Goal: Information Seeking & Learning: Find specific fact

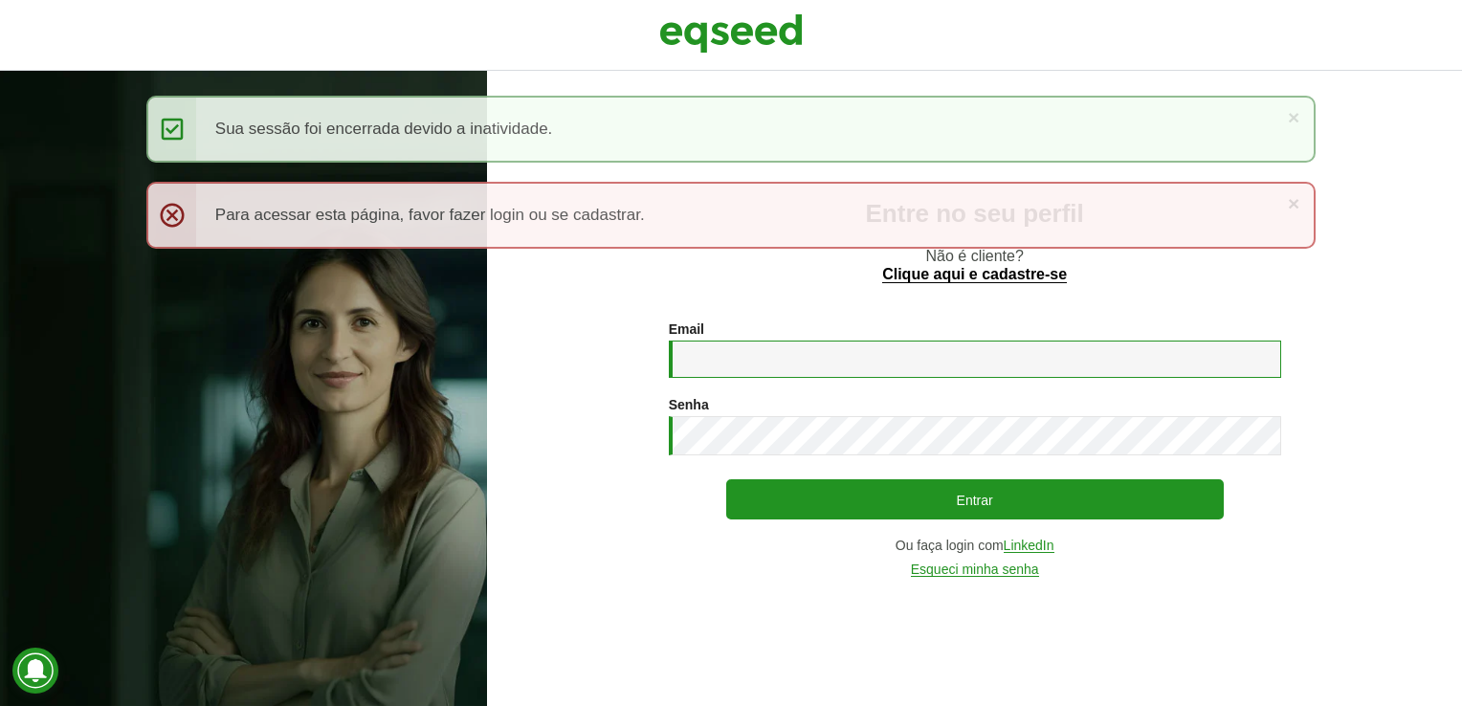
click at [724, 359] on input "Email *" at bounding box center [975, 359] width 613 height 37
type input "**********"
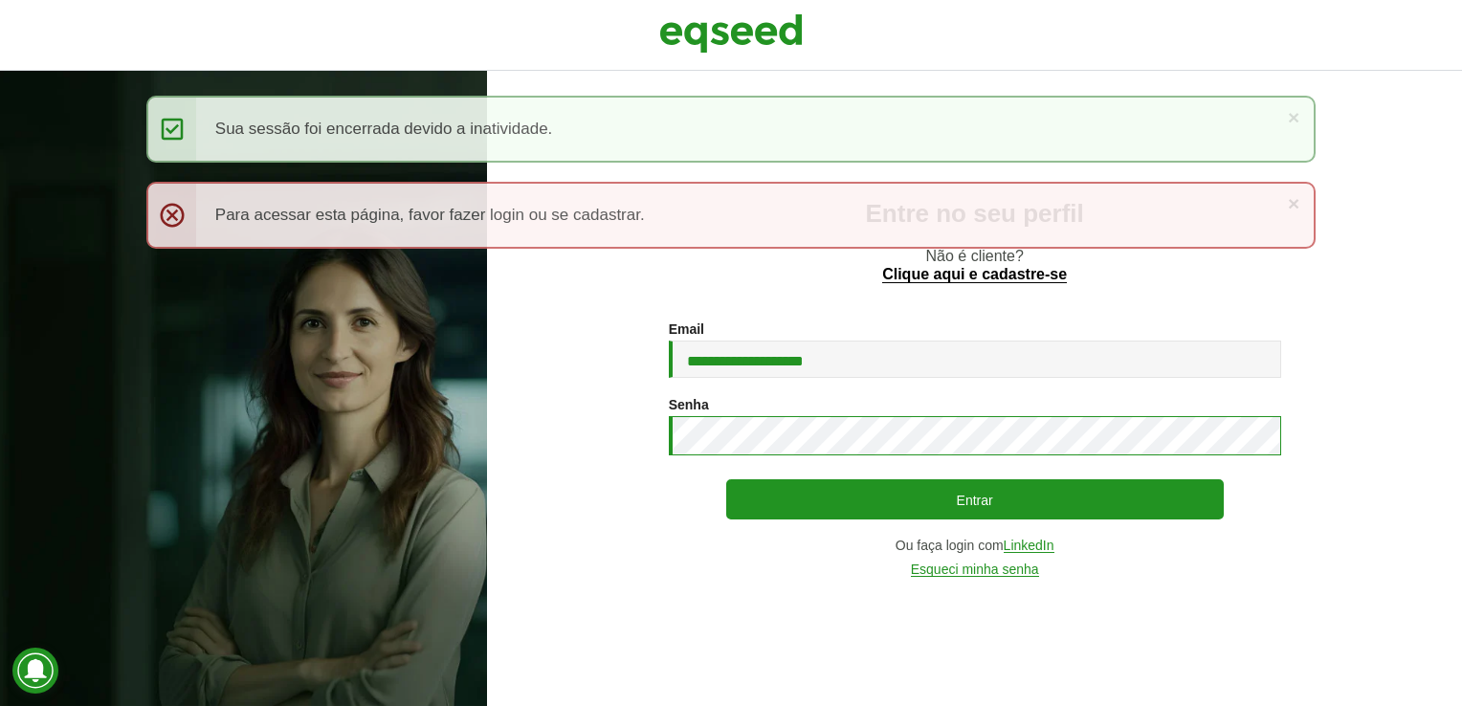
click at [726, 479] on button "Entrar" at bounding box center [975, 499] width 498 height 40
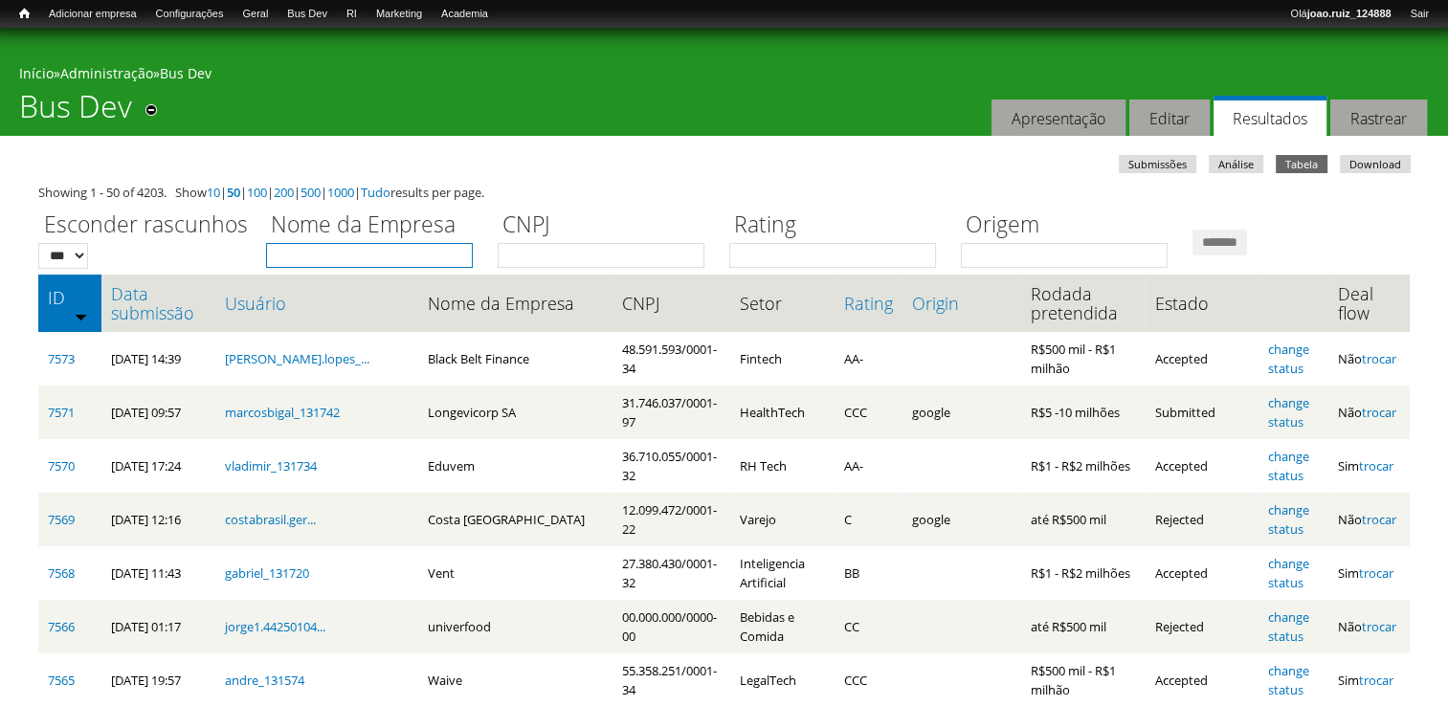
drag, startPoint x: 0, startPoint y: 0, endPoint x: 346, endPoint y: 266, distance: 436.8
click at [346, 266] on input "Nome da Empresa" at bounding box center [369, 255] width 207 height 25
type input "******"
click at [1192, 230] on input "*******" at bounding box center [1219, 243] width 55 height 26
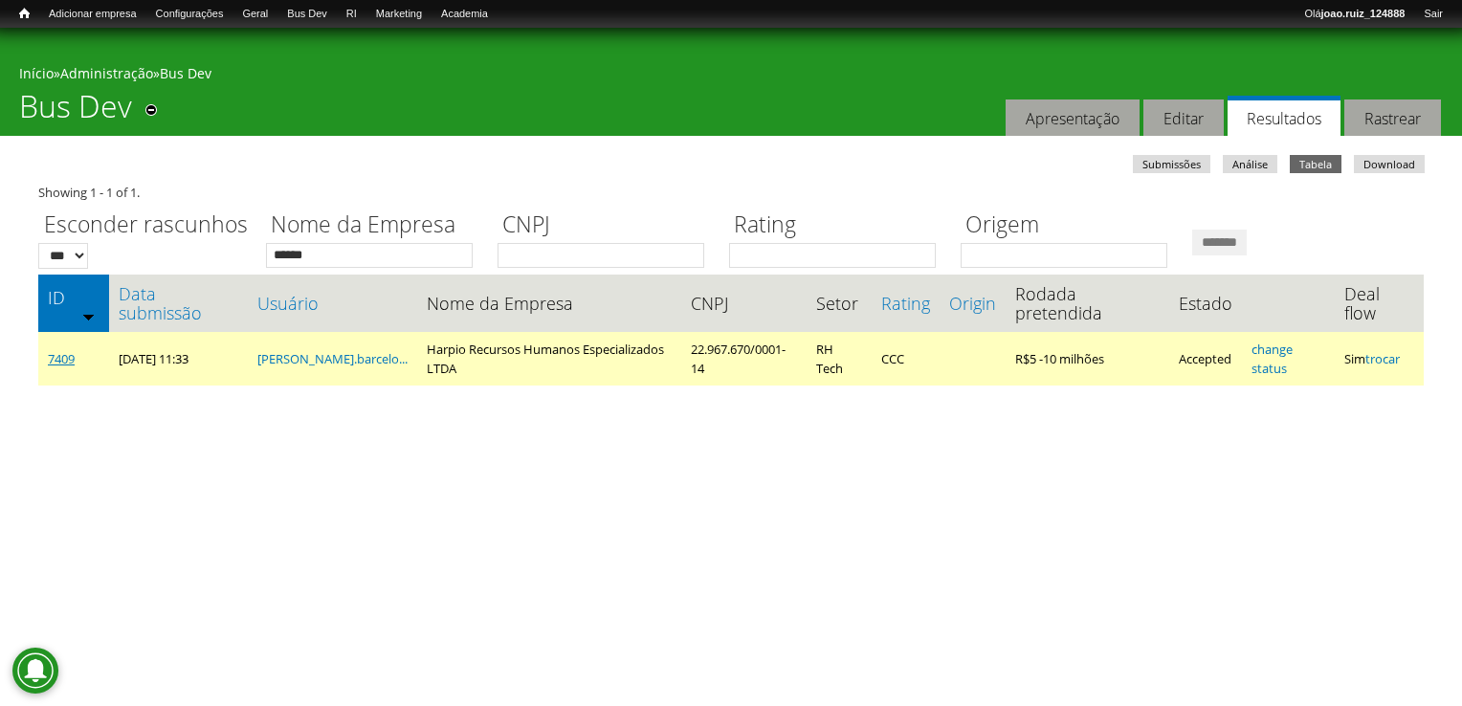
click at [56, 360] on link "7409" at bounding box center [61, 358] width 27 height 17
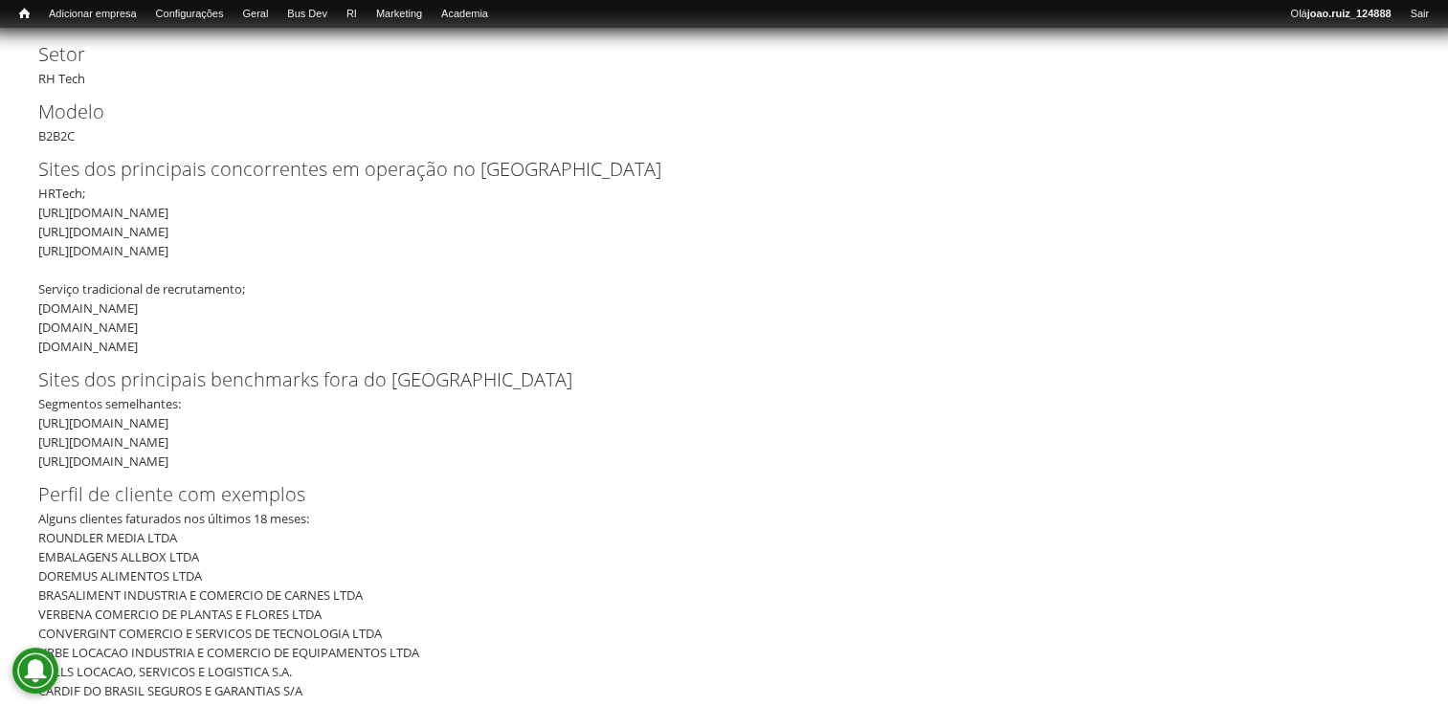
scroll to position [574, 0]
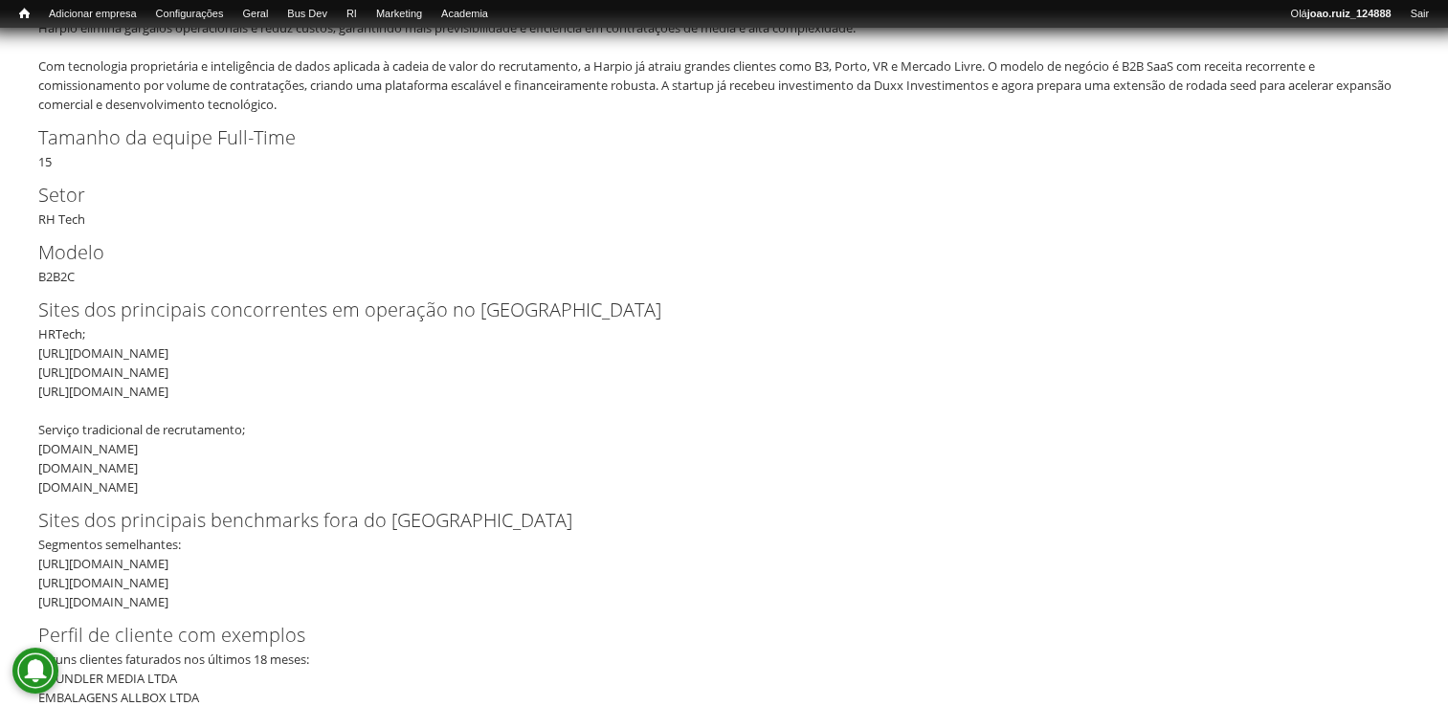
drag, startPoint x: 42, startPoint y: 353, endPoint x: 253, endPoint y: 358, distance: 210.6
click at [253, 358] on div "HRTech; https://hracademy.99hunters.com/ https://www.revelo.com.br/ https://www…" at bounding box center [717, 410] width 1359 height 172
click at [38, 368] on div "HRTech; https://hracademy.99hunters.com/ https://www.revelo.com.br/ https://www…" at bounding box center [717, 410] width 1359 height 172
drag, startPoint x: 38, startPoint y: 350, endPoint x: 241, endPoint y: 355, distance: 203.0
click at [241, 355] on div "HRTech; https://hracademy.99hunters.com/ https://www.revelo.com.br/ https://www…" at bounding box center [717, 410] width 1359 height 172
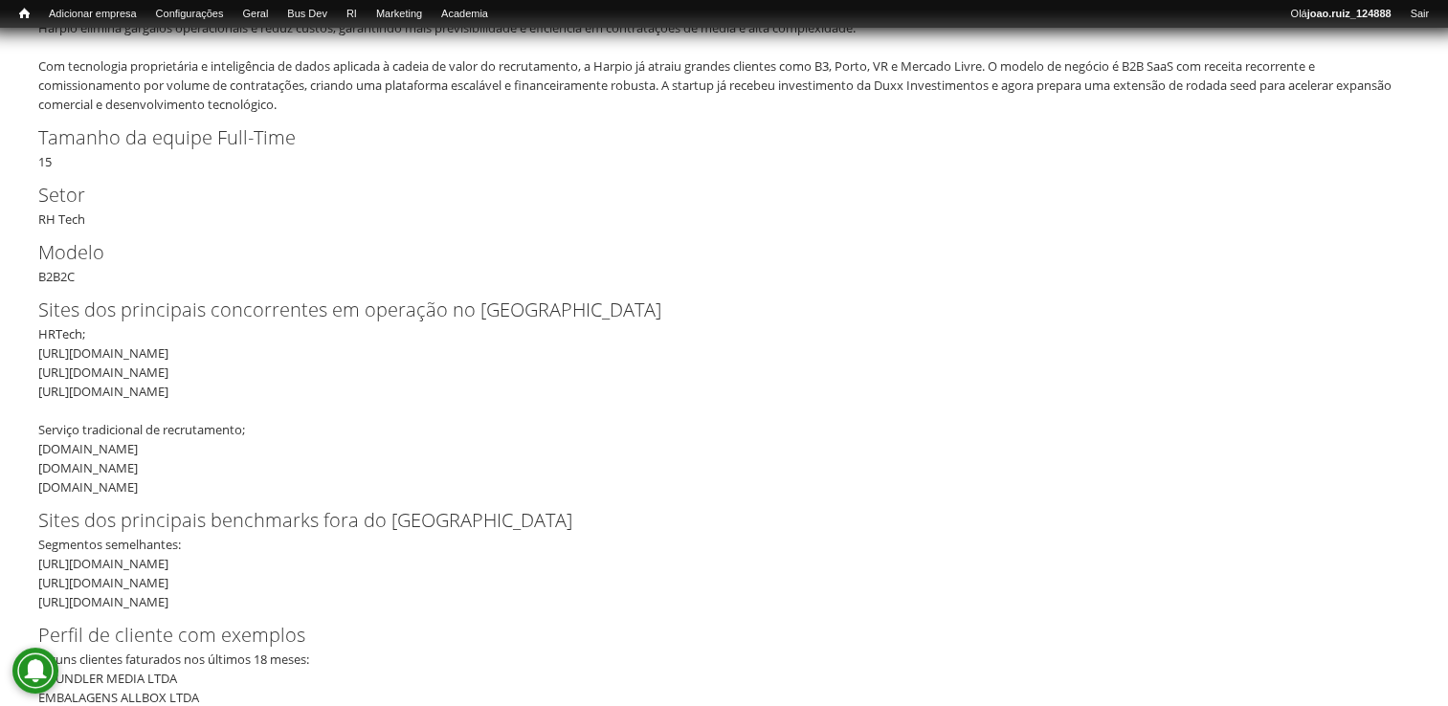
copy div "https://hracademy.99hunters.com/"
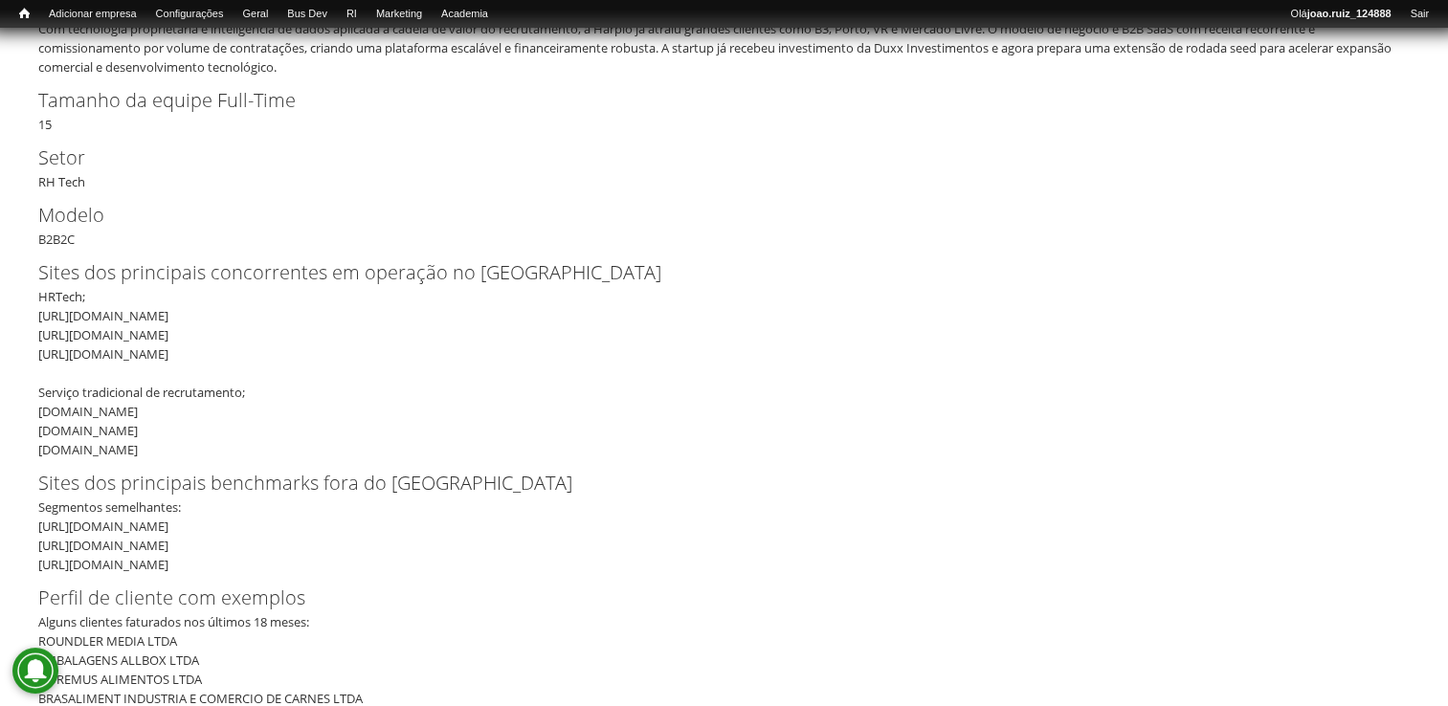
scroll to position [613, 0]
drag, startPoint x: 38, startPoint y: 336, endPoint x: 210, endPoint y: 327, distance: 171.5
click at [210, 327] on div "HRTech; https://hracademy.99hunters.com/ https://www.revelo.com.br/ https://www…" at bounding box center [717, 372] width 1359 height 172
copy div "https://www.revelo.com.br/"
drag, startPoint x: 38, startPoint y: 354, endPoint x: 293, endPoint y: 352, distance: 254.6
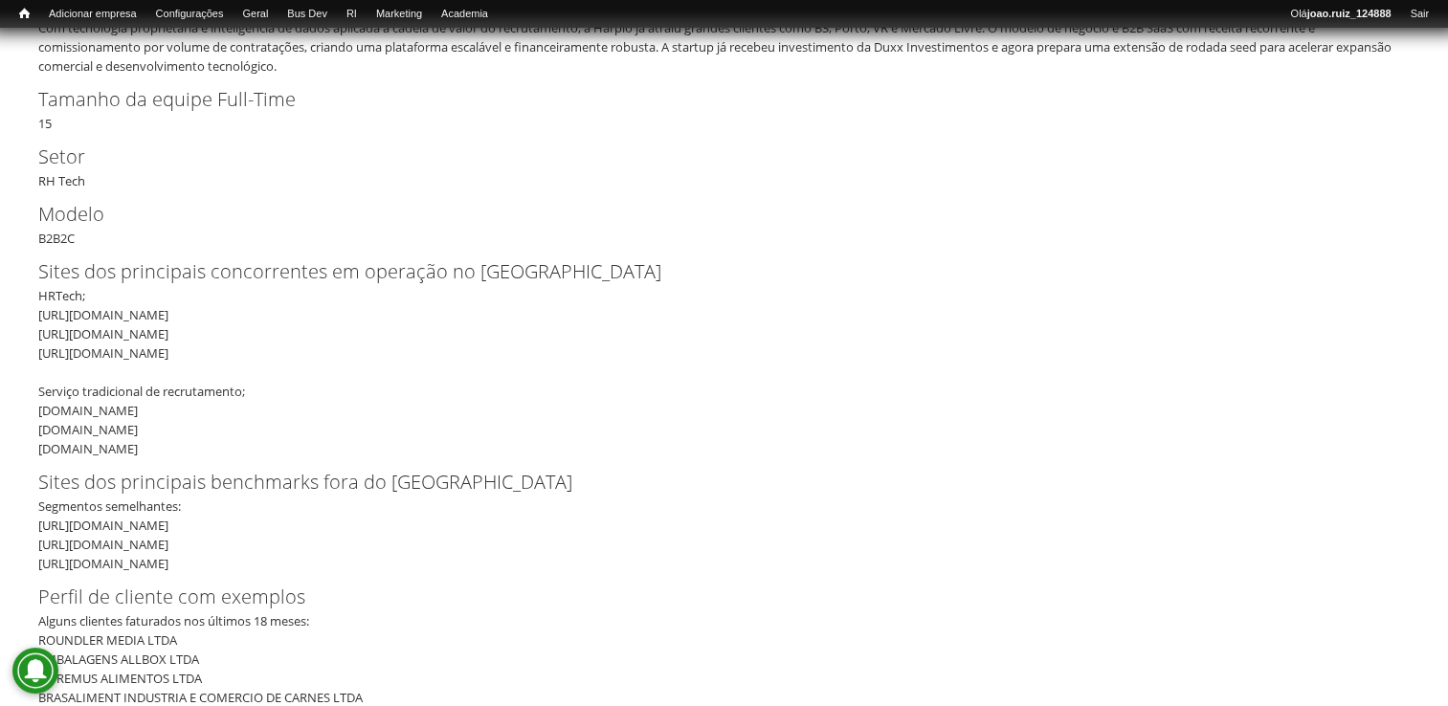
click at [293, 352] on div "HRTech; https://hracademy.99hunters.com/ https://www.revelo.com.br/ https://www…" at bounding box center [717, 372] width 1359 height 172
copy div "https://www.geekhunter.com.br/empresas"
drag, startPoint x: 40, startPoint y: 410, endPoint x: 178, endPoint y: 408, distance: 137.8
click at [178, 408] on div "HRTech; https://hracademy.99hunters.com/ https://www.revelo.com.br/ https://www…" at bounding box center [717, 372] width 1359 height 172
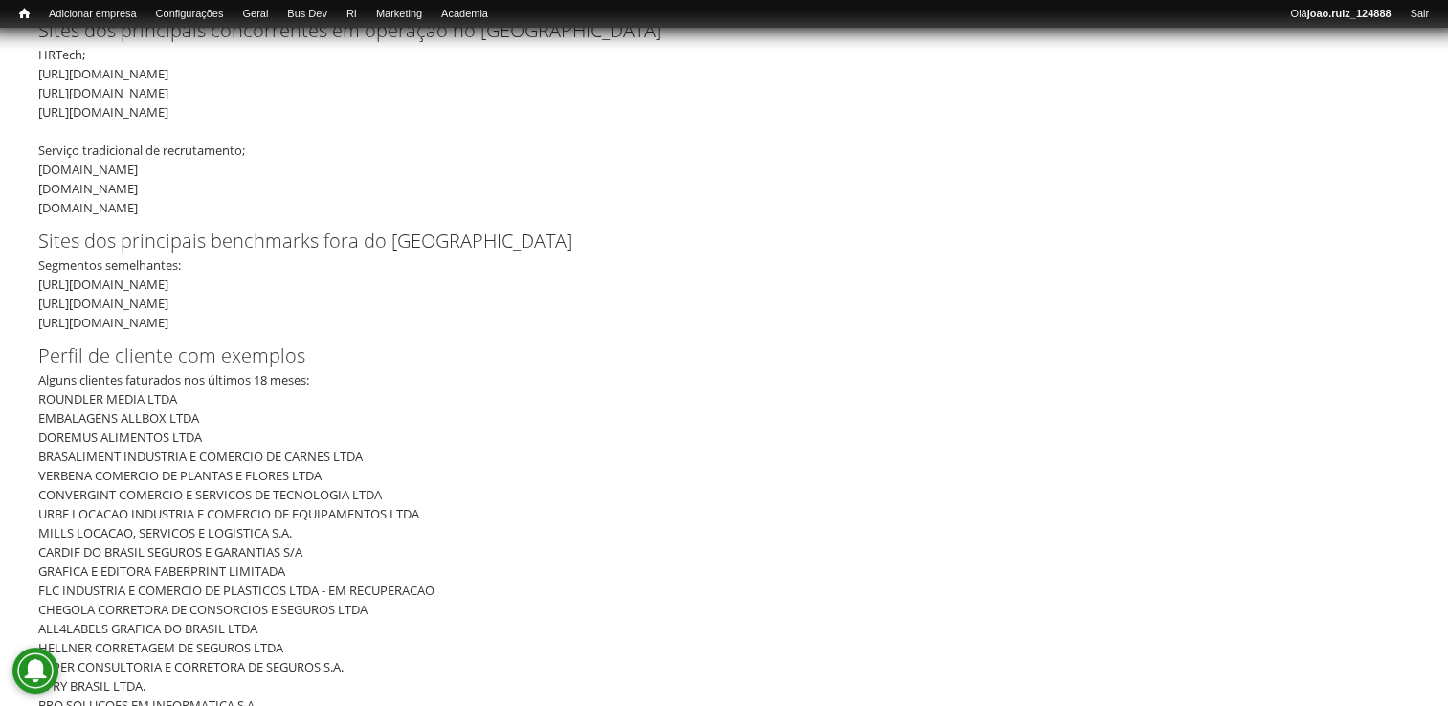
scroll to position [900, 0]
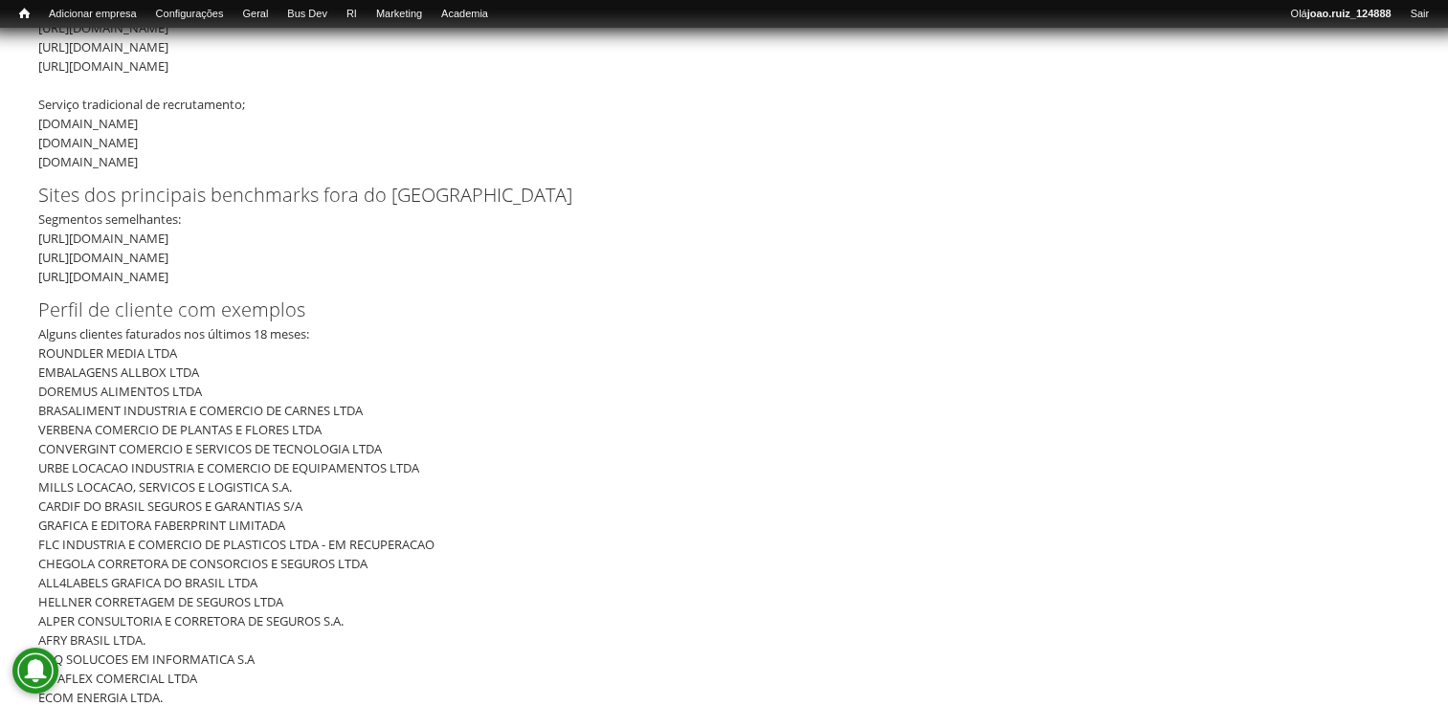
drag, startPoint x: 38, startPoint y: 100, endPoint x: 176, endPoint y: 166, distance: 152.8
click at [176, 166] on div "HRTech; https://hracademy.99hunters.com/ https://www.revelo.com.br/ https://www…" at bounding box center [717, 85] width 1359 height 172
copy div "Serviço tradicional de recrutamento; www.pagegroup.com.br www.hays.com.br www.r…"
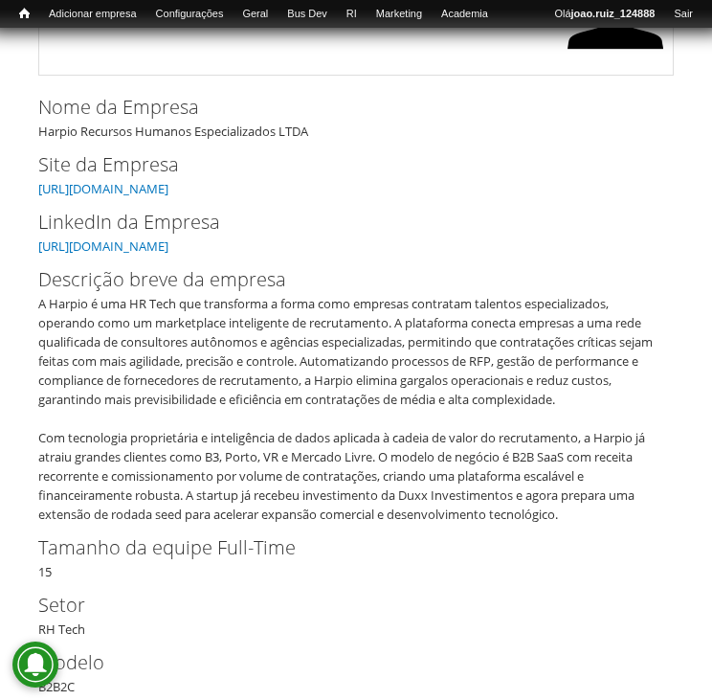
scroll to position [339, 0]
